Goal: Task Accomplishment & Management: Complete application form

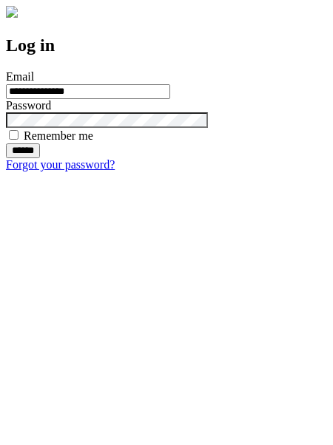
type input "**********"
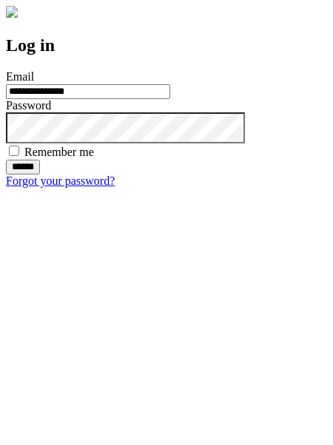
click at [40, 175] on input "******" at bounding box center [23, 167] width 34 height 15
